Goal: Task Accomplishment & Management: Manage account settings

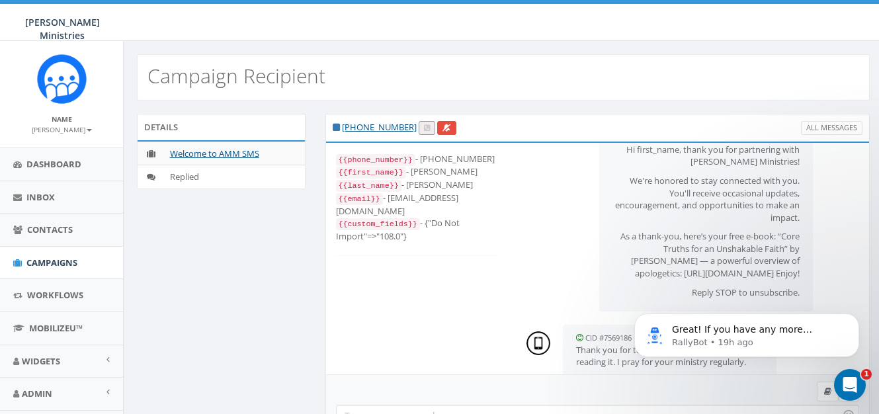
scroll to position [112, 0]
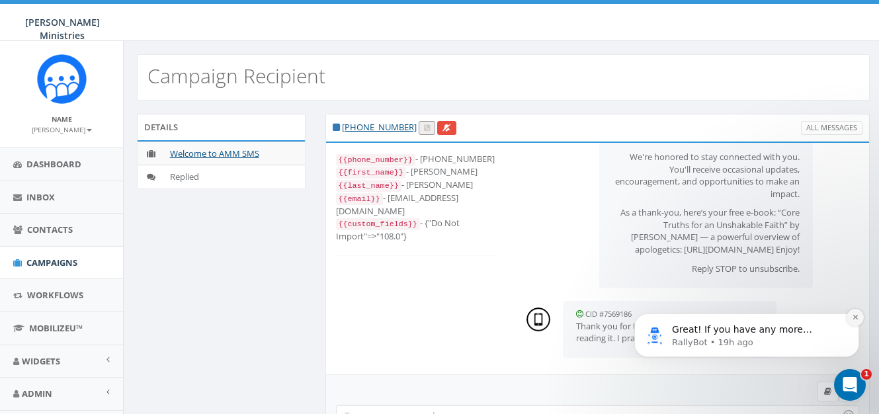
click at [854, 317] on icon "Dismiss notification" at bounding box center [855, 316] width 7 height 7
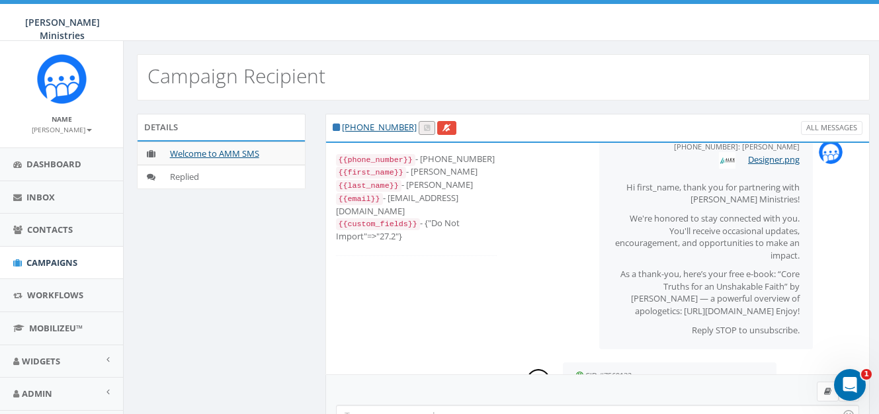
scroll to position [99, 0]
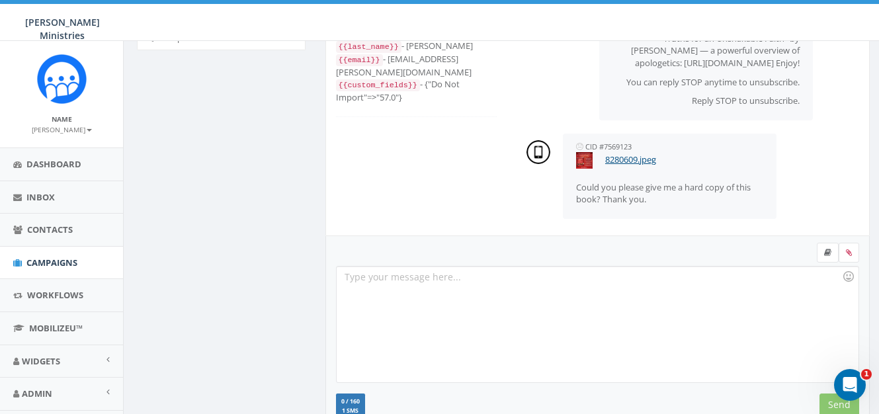
scroll to position [128, 0]
